Goal: Find specific page/section: Locate a particular part of the current website

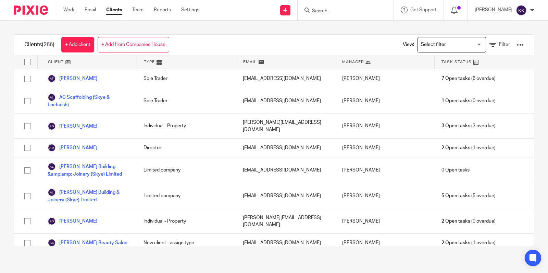
click at [338, 10] on input "Search" at bounding box center [342, 11] width 62 height 6
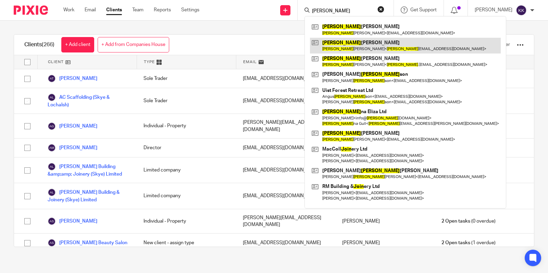
type input "[PERSON_NAME]"
click at [354, 42] on link at bounding box center [405, 46] width 191 height 16
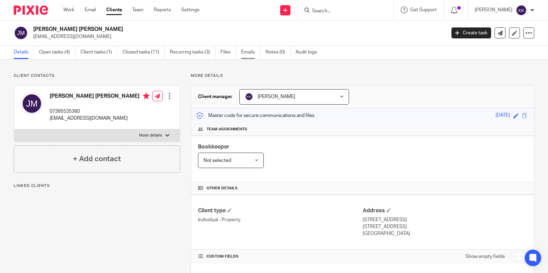
click at [250, 54] on link "Emails" at bounding box center [250, 52] width 19 height 13
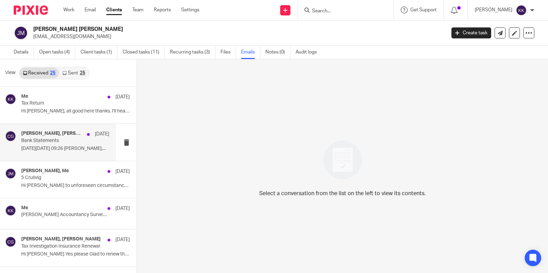
click at [65, 139] on p "Bank Statements" at bounding box center [56, 141] width 71 height 6
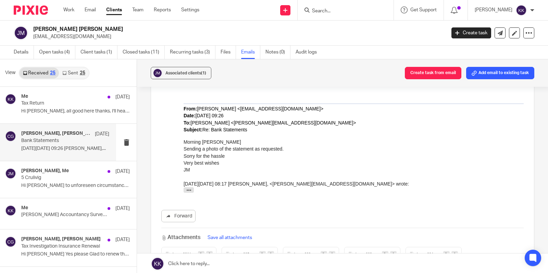
scroll to position [457, 0]
